Goal: Task Accomplishment & Management: Manage account settings

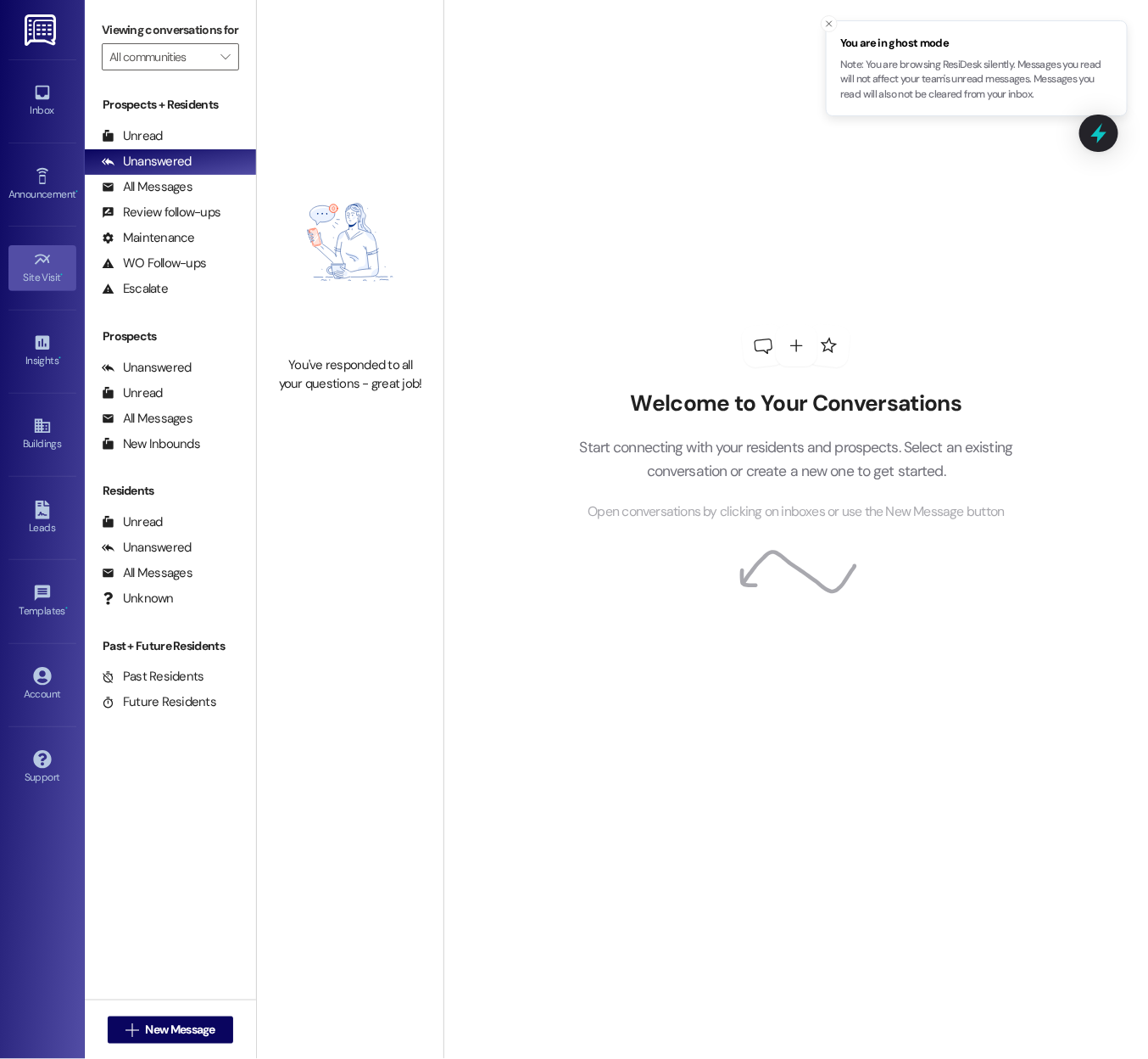
click at [48, 260] on icon at bounding box center [41, 259] width 15 height 11
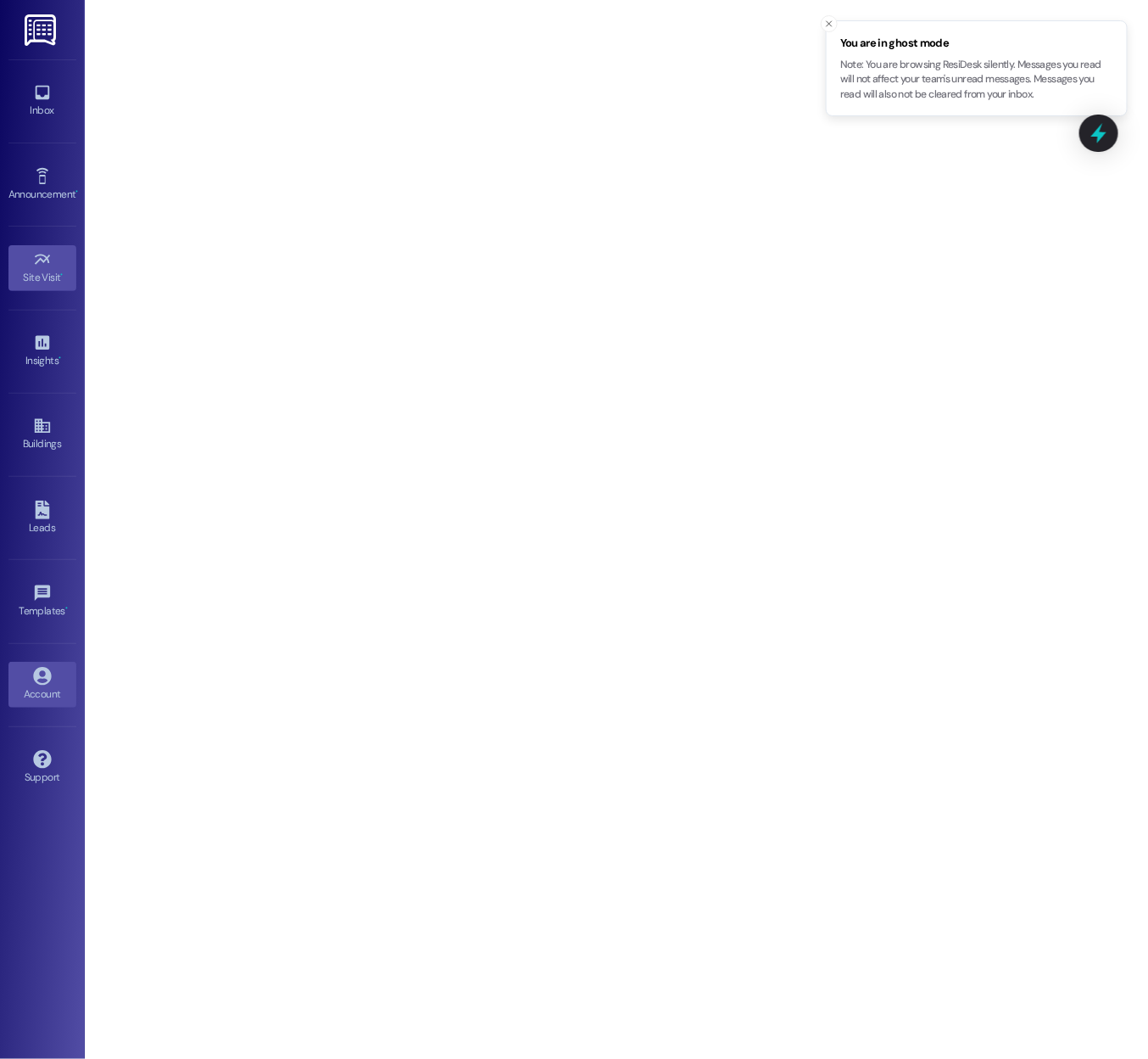
click at [53, 686] on div "Account" at bounding box center [42, 694] width 85 height 17
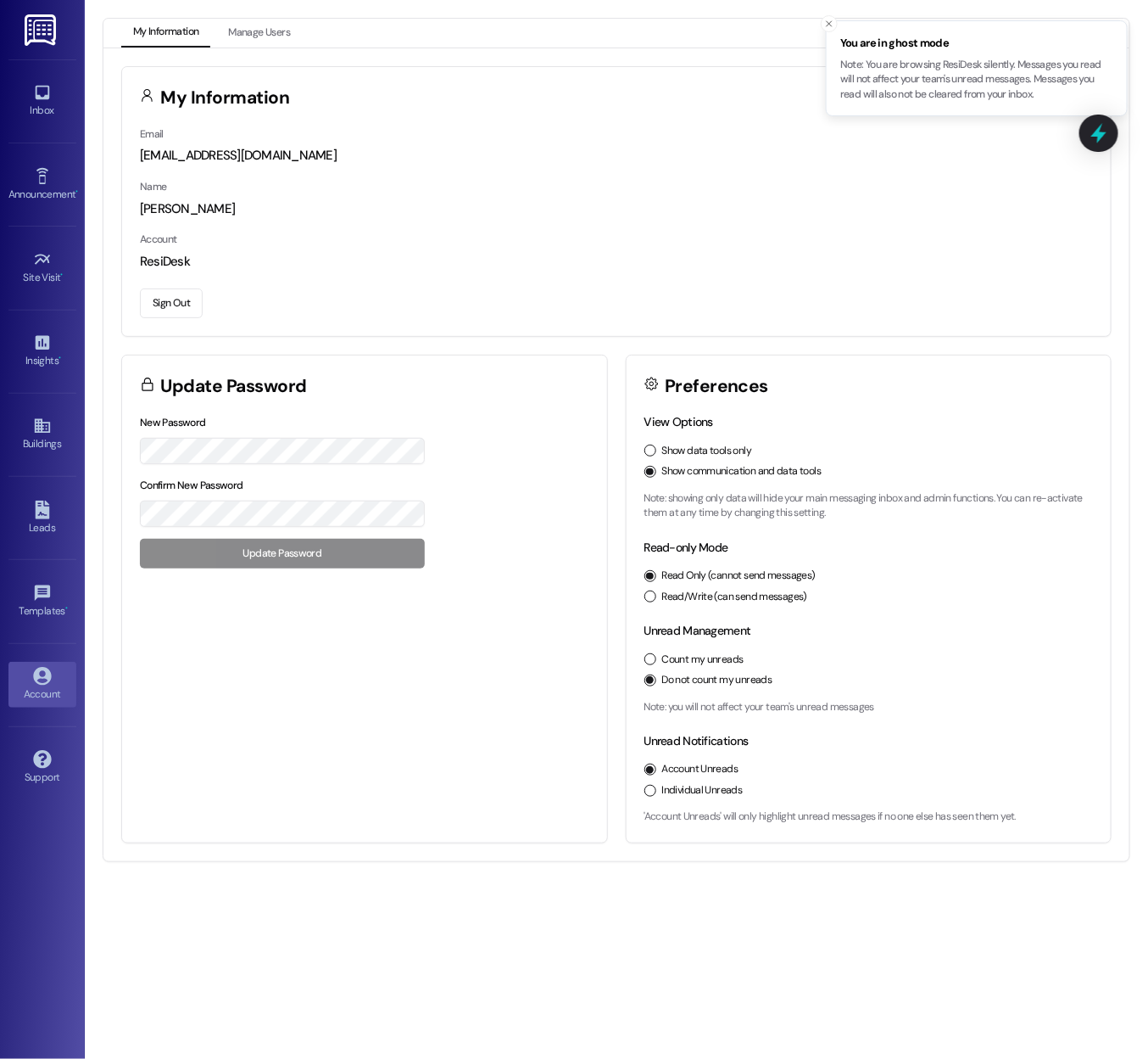
click at [160, 301] on button "Sign Out" at bounding box center [171, 303] width 63 height 30
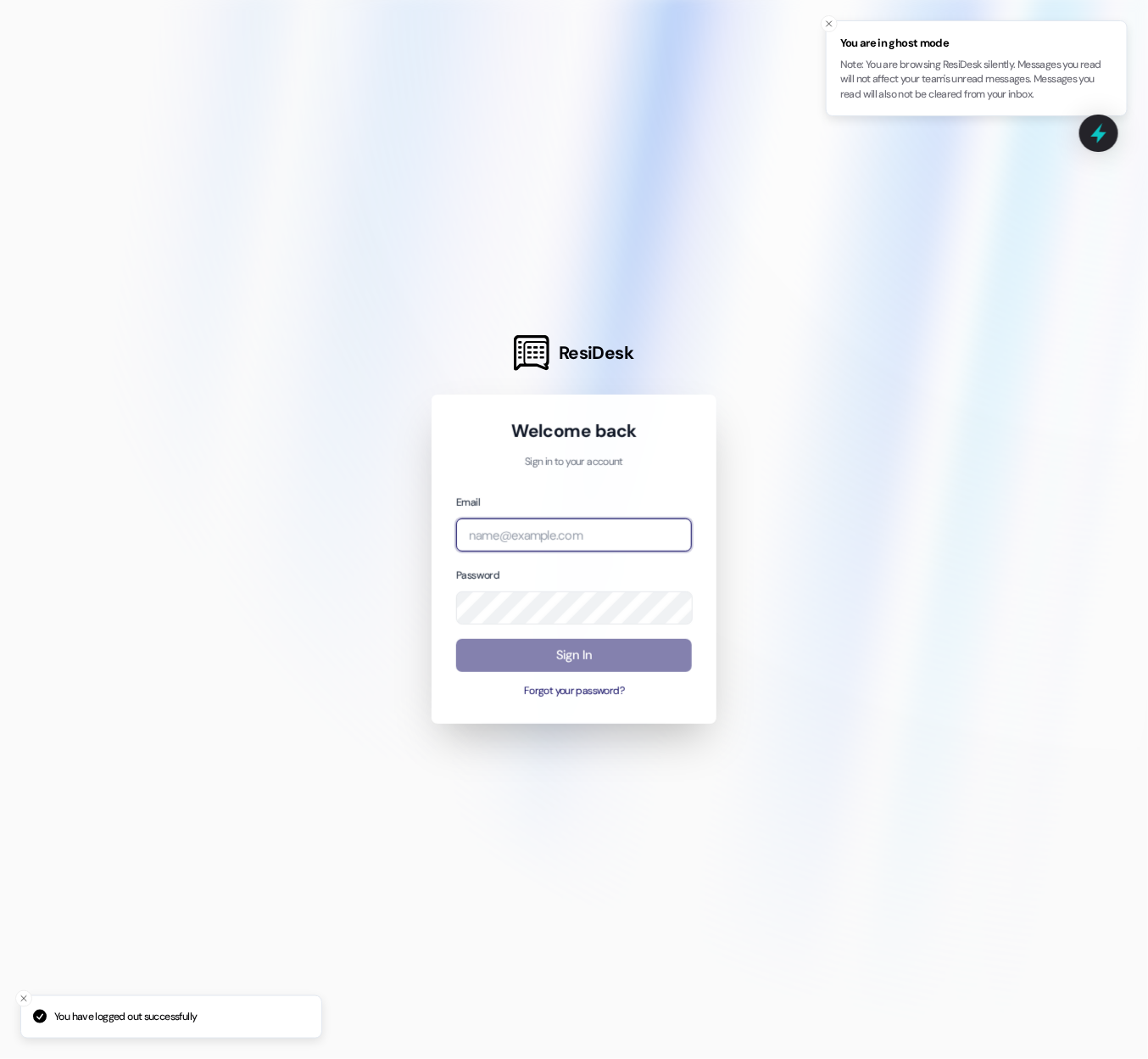
click at [524, 534] on input "email" at bounding box center [574, 534] width 236 height 34
type input "[EMAIL_ADDRESS][DOMAIN_NAME]"
